Goal: Check status: Check status

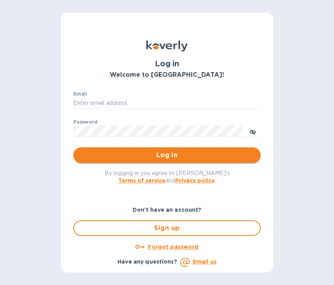
type input "[EMAIL_ADDRESS][DOMAIN_NAME]"
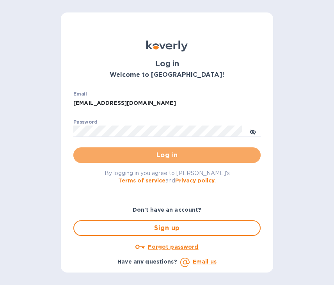
click at [145, 154] on span "Log in" at bounding box center [167, 155] width 175 height 9
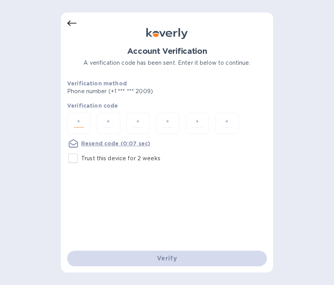
click at [79, 120] on input "number" at bounding box center [79, 123] width 16 height 14
type input "8"
type input "4"
type input "0"
type input "1"
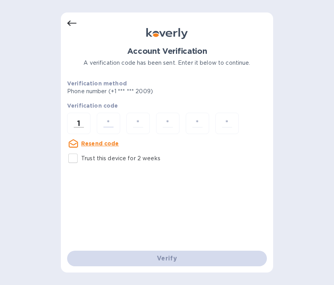
type input "5"
type input "9"
type input "8"
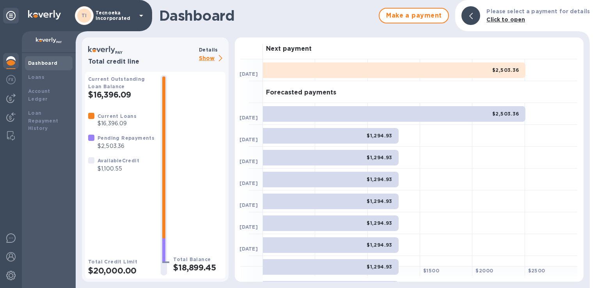
click at [330, 114] on div "$2,503.36" at bounding box center [394, 114] width 263 height 16
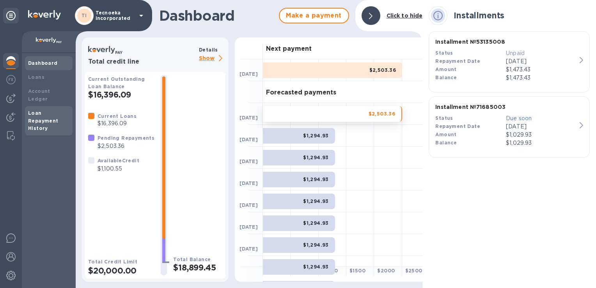
click at [55, 112] on b "Loan Repayment History" at bounding box center [43, 120] width 30 height 21
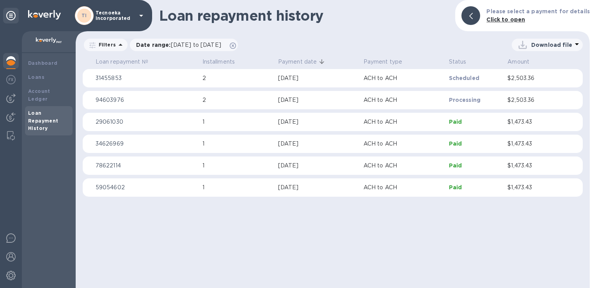
click at [334, 101] on p "ACH to ACH" at bounding box center [403, 100] width 79 height 8
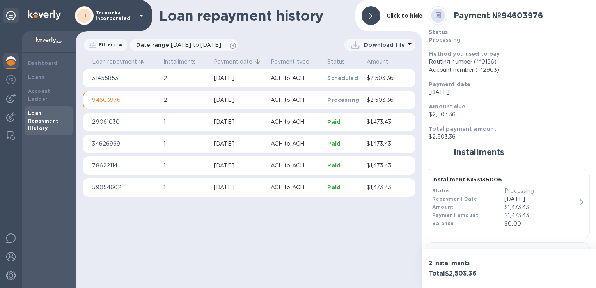
click at [334, 69] on div "Account number (**2903)" at bounding box center [509, 70] width 161 height 8
click at [334, 18] on b at bounding box center [438, 17] width 5 height 6
click at [334, 19] on div at bounding box center [371, 15] width 19 height 19
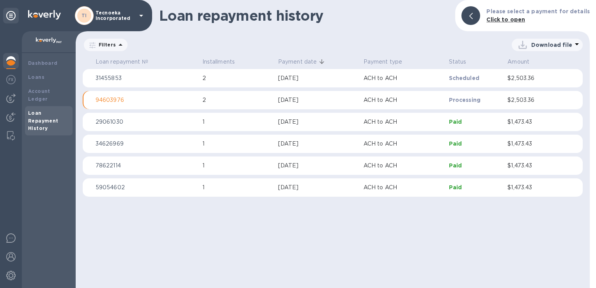
click at [0, 135] on div at bounding box center [11, 159] width 22 height 257
click at [8, 135] on img at bounding box center [11, 135] width 8 height 9
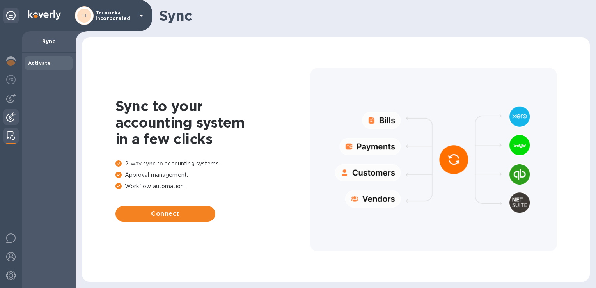
click at [11, 116] on img at bounding box center [10, 116] width 9 height 9
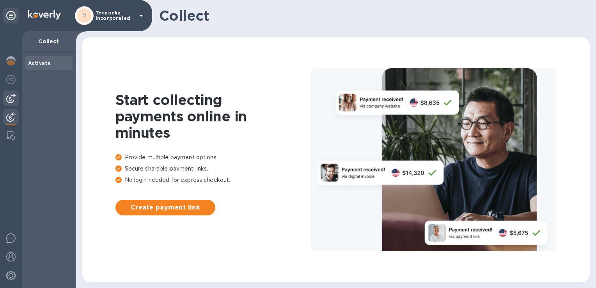
click at [11, 101] on img at bounding box center [10, 98] width 9 height 9
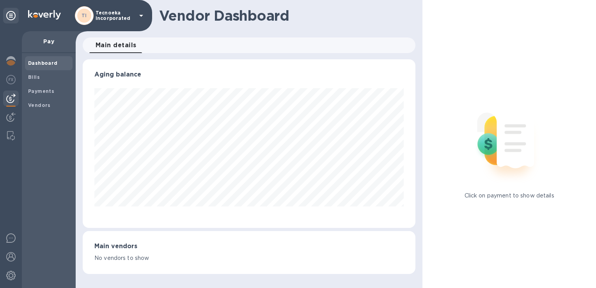
scroll to position [169, 332]
click at [11, 79] on img at bounding box center [10, 79] width 9 height 9
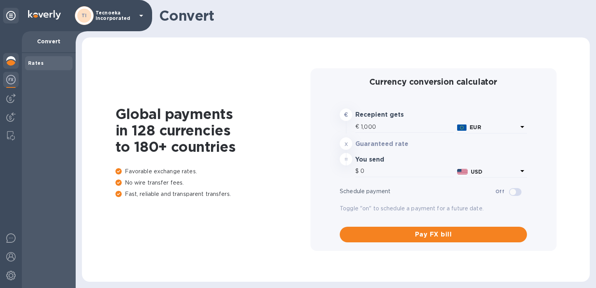
type input "1,171.04"
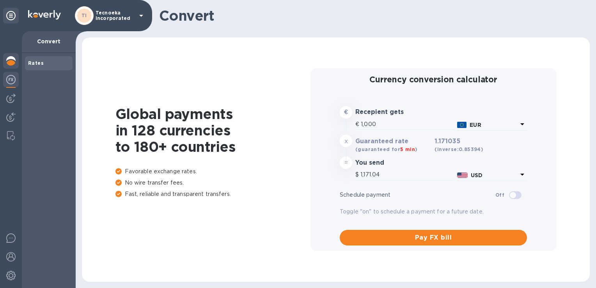
click at [12, 61] on img at bounding box center [10, 60] width 9 height 9
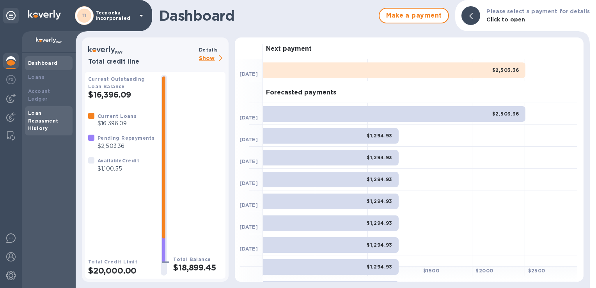
click at [47, 113] on b "Loan Repayment History" at bounding box center [43, 120] width 30 height 21
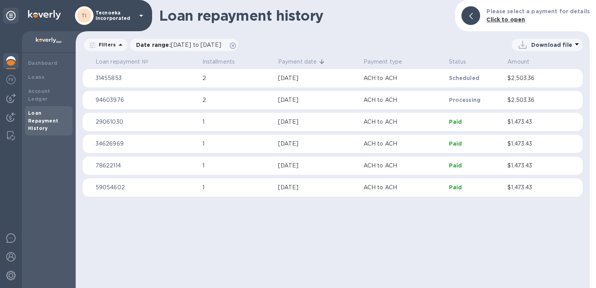
click at [334, 22] on b "Click to open" at bounding box center [505, 19] width 39 height 6
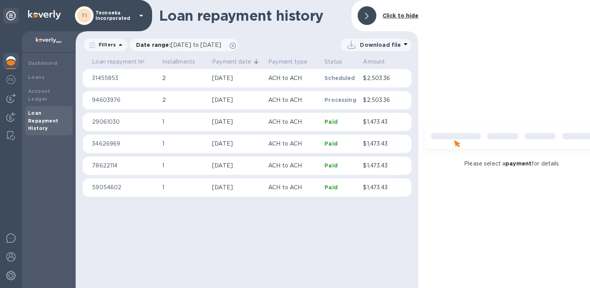
click at [304, 102] on p "ACH to ACH" at bounding box center [293, 100] width 50 height 8
